Goal: Information Seeking & Learning: Learn about a topic

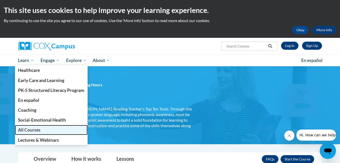
click at [32, 130] on span "All Courses" at bounding box center [29, 129] width 23 height 5
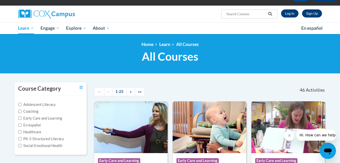
scroll to position [25, 0]
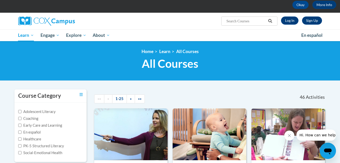
click at [245, 22] on input "Search..." at bounding box center [246, 21] width 41 height 6
type input "business topics"
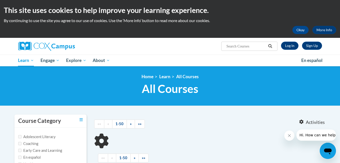
type input "business topics"
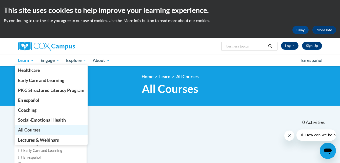
click at [32, 130] on span "All Courses" at bounding box center [29, 129] width 23 height 5
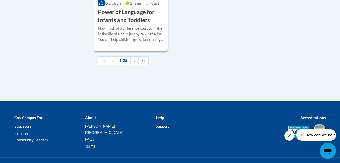
scroll to position [1298, 0]
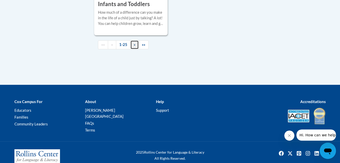
click at [135, 49] on link "»" at bounding box center [134, 44] width 8 height 9
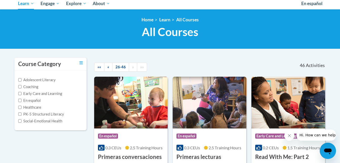
scroll to position [58, 0]
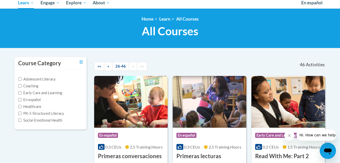
click at [25, 77] on label "Adolescent Literacy" at bounding box center [36, 79] width 37 height 6
click at [22, 77] on input "Adolescent Literacy" at bounding box center [19, 78] width 3 height 3
checkbox input "true"
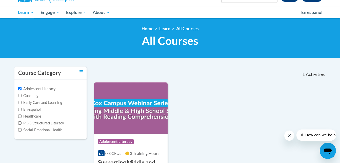
scroll to position [0, 0]
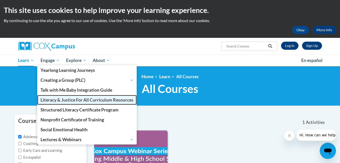
click at [55, 97] on span "Literacy & Justice For All Curriculum Resources" at bounding box center [87, 99] width 93 height 5
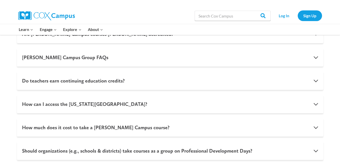
scroll to position [364, 0]
click at [317, 79] on button "Do teachers earn continuing education credits?" at bounding box center [170, 80] width 307 height 18
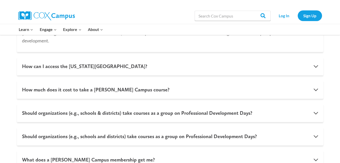
scroll to position [404, 0]
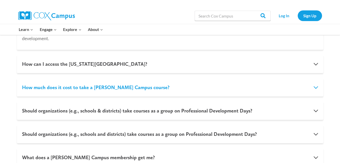
click at [316, 79] on button "How much does it cost to take a [PERSON_NAME] Campus course?" at bounding box center [170, 87] width 307 height 18
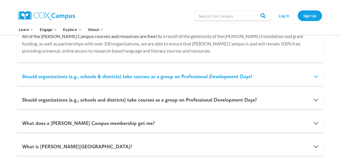
scroll to position [433, 0]
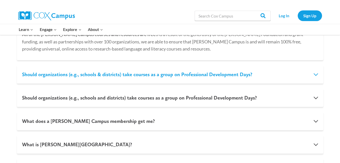
click at [316, 72] on button "Should organizations (e.g., schools & districts) take courses as a group on Pro…" at bounding box center [170, 74] width 307 height 18
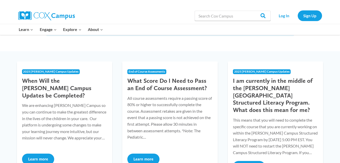
scroll to position [0, 0]
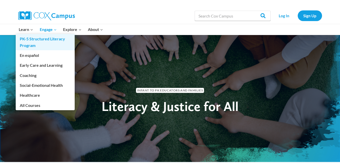
click at [34, 38] on link "PK-5 Structured Literacy Program" at bounding box center [45, 42] width 59 height 16
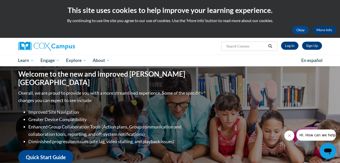
click at [249, 46] on input "Search..." at bounding box center [246, 46] width 41 height 6
type input "literacy"
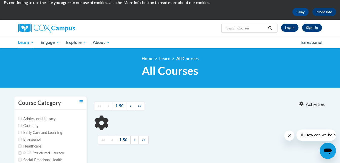
type input "literacy"
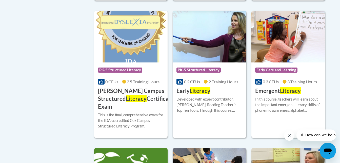
scroll to position [256, 0]
